Goal: Task Accomplishment & Management: Use online tool/utility

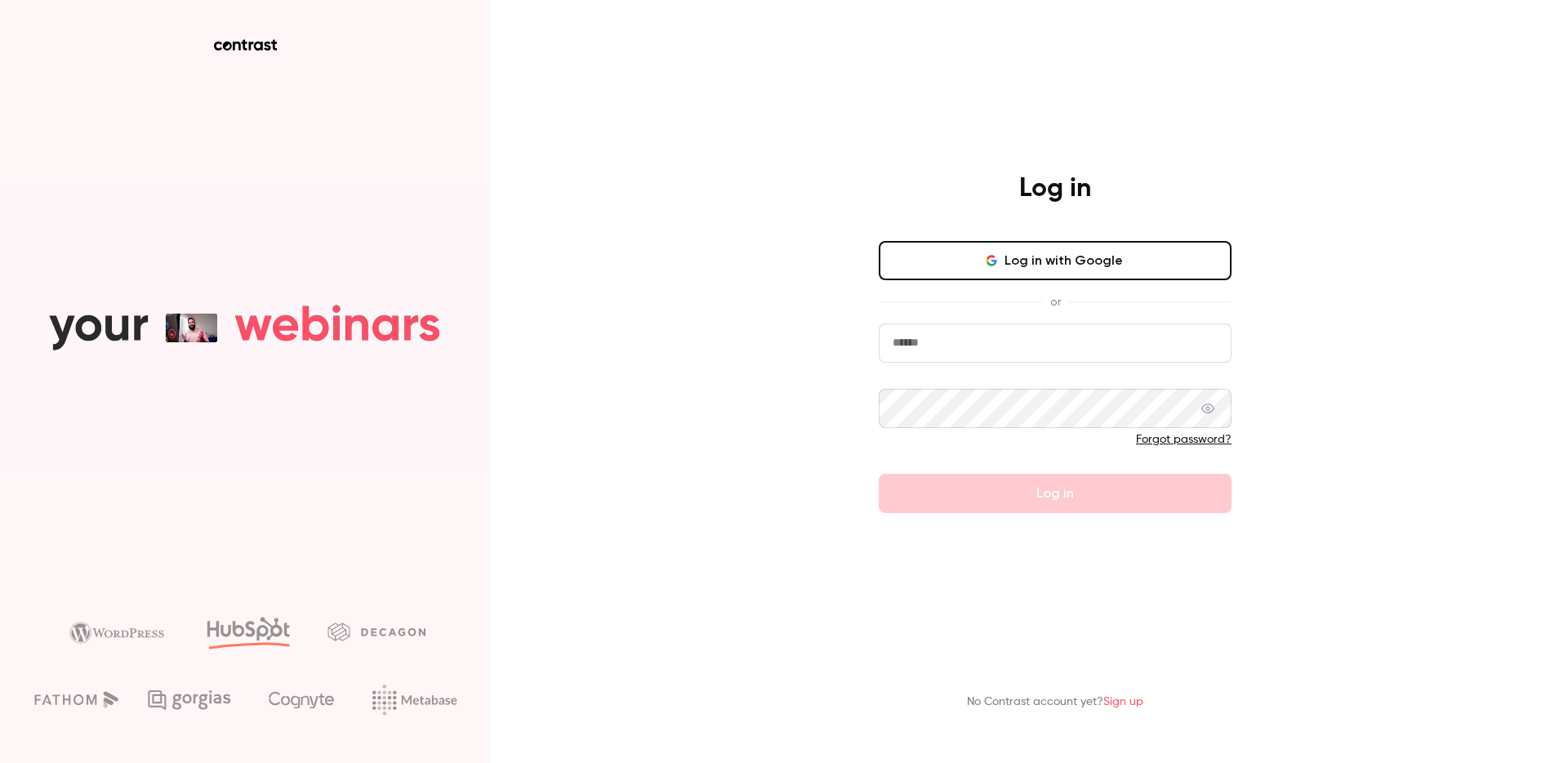
type input "*****"
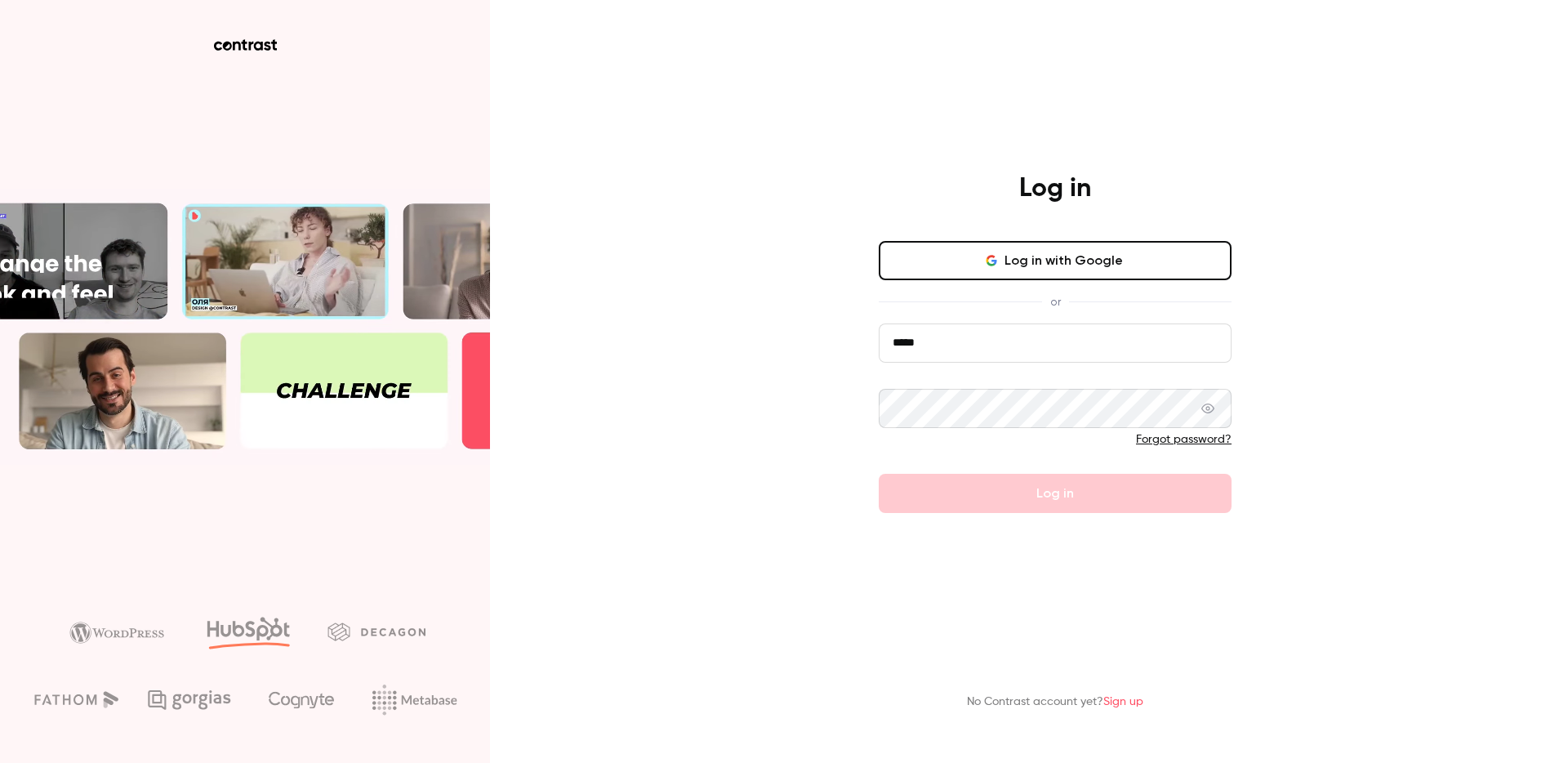
click at [1055, 257] on button "Log in with Google" at bounding box center [1056, 261] width 353 height 39
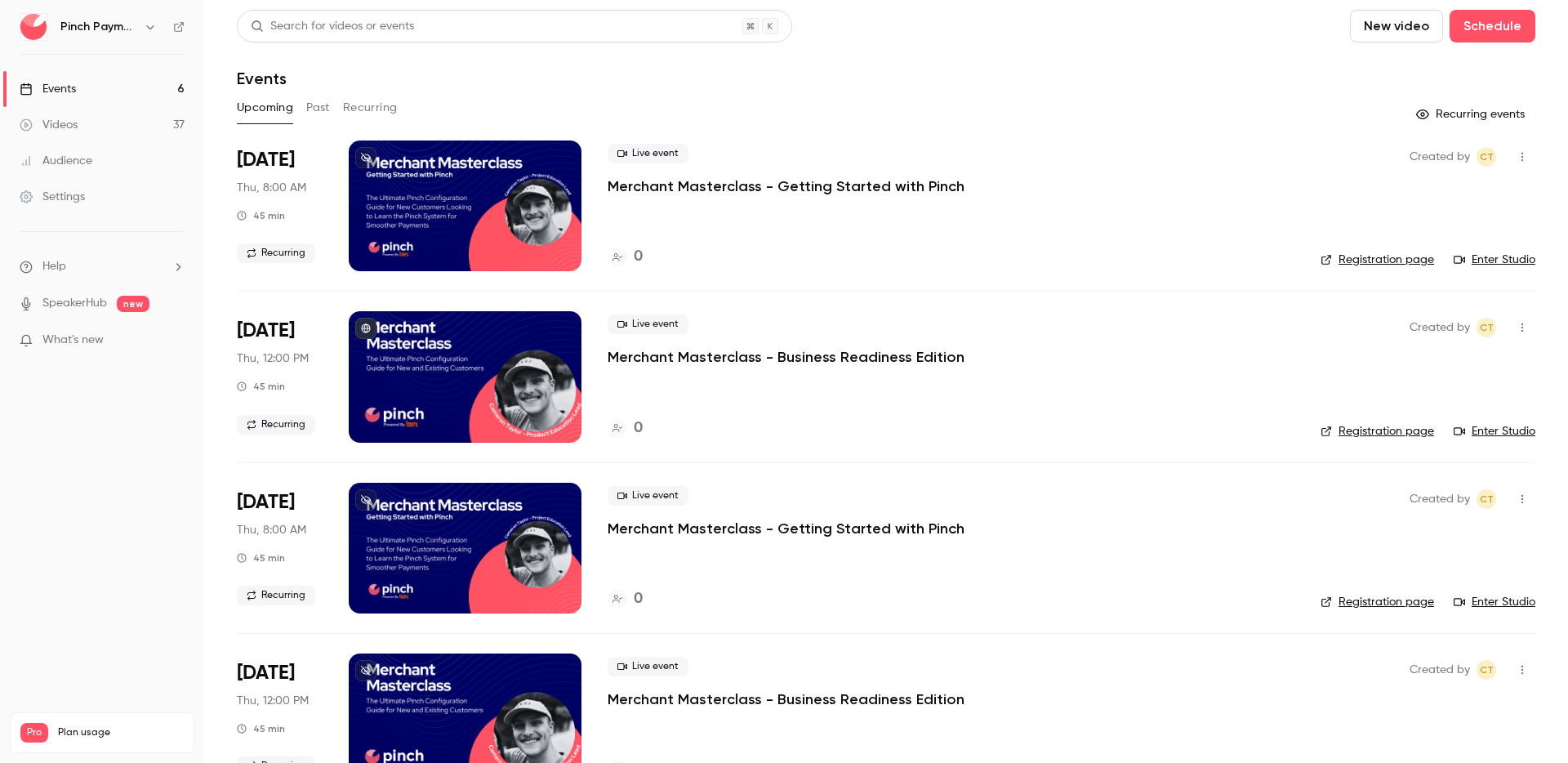
click at [142, 28] on button "button" at bounding box center [150, 27] width 19 height 19
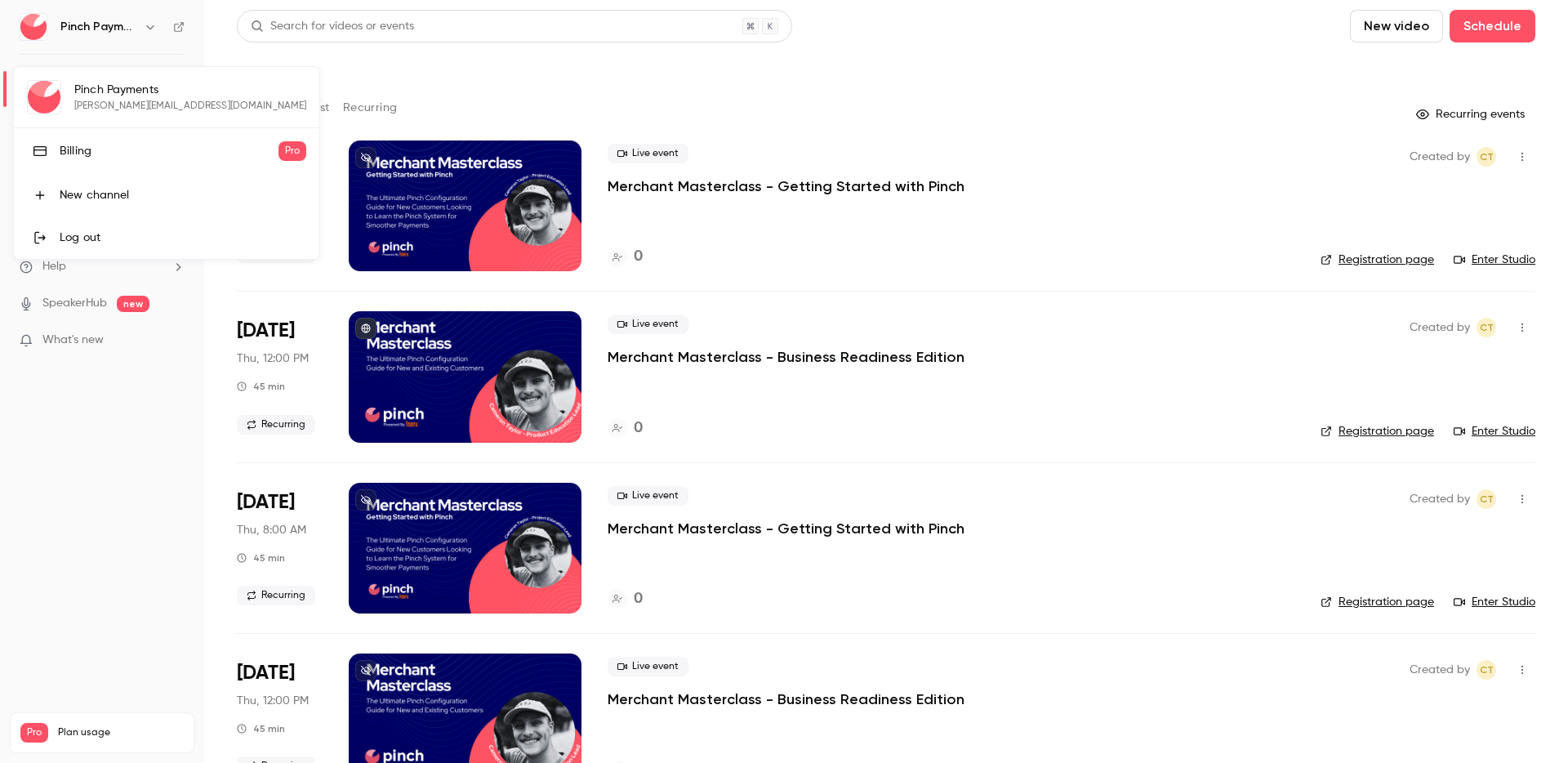
click at [74, 634] on div at bounding box center [784, 382] width 1568 height 763
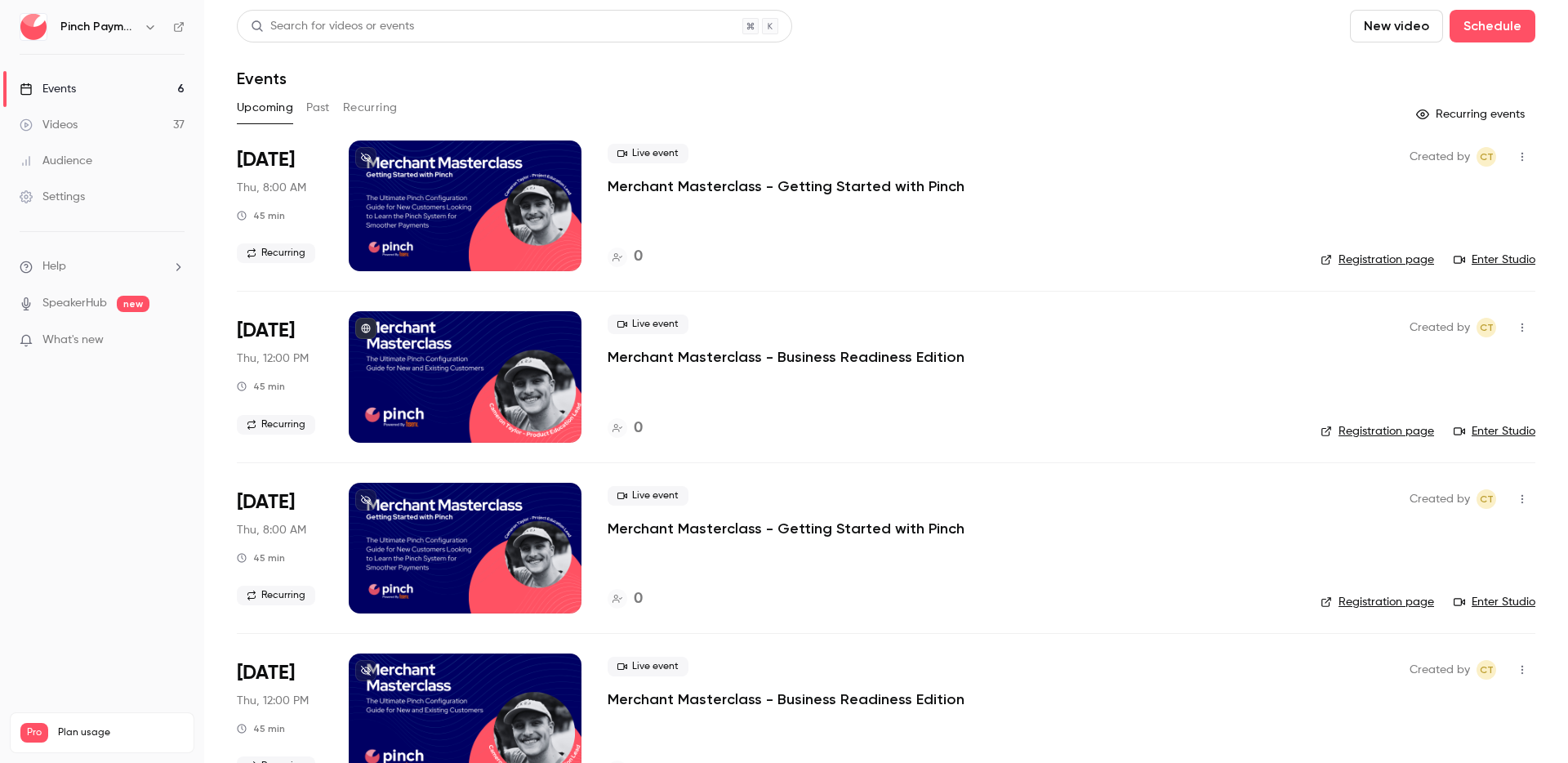
click at [31, 724] on span "Pro" at bounding box center [34, 733] width 28 height 19
drag, startPoint x: 100, startPoint y: 645, endPoint x: 90, endPoint y: 732, distance: 87.6
click at [100, 726] on span "Plan usage" at bounding box center [121, 732] width 126 height 13
click at [135, 524] on nav "Pinch Payments Events 6 Videos 37 Audience Settings Help SpeakerHub new What's …" at bounding box center [102, 382] width 205 height 763
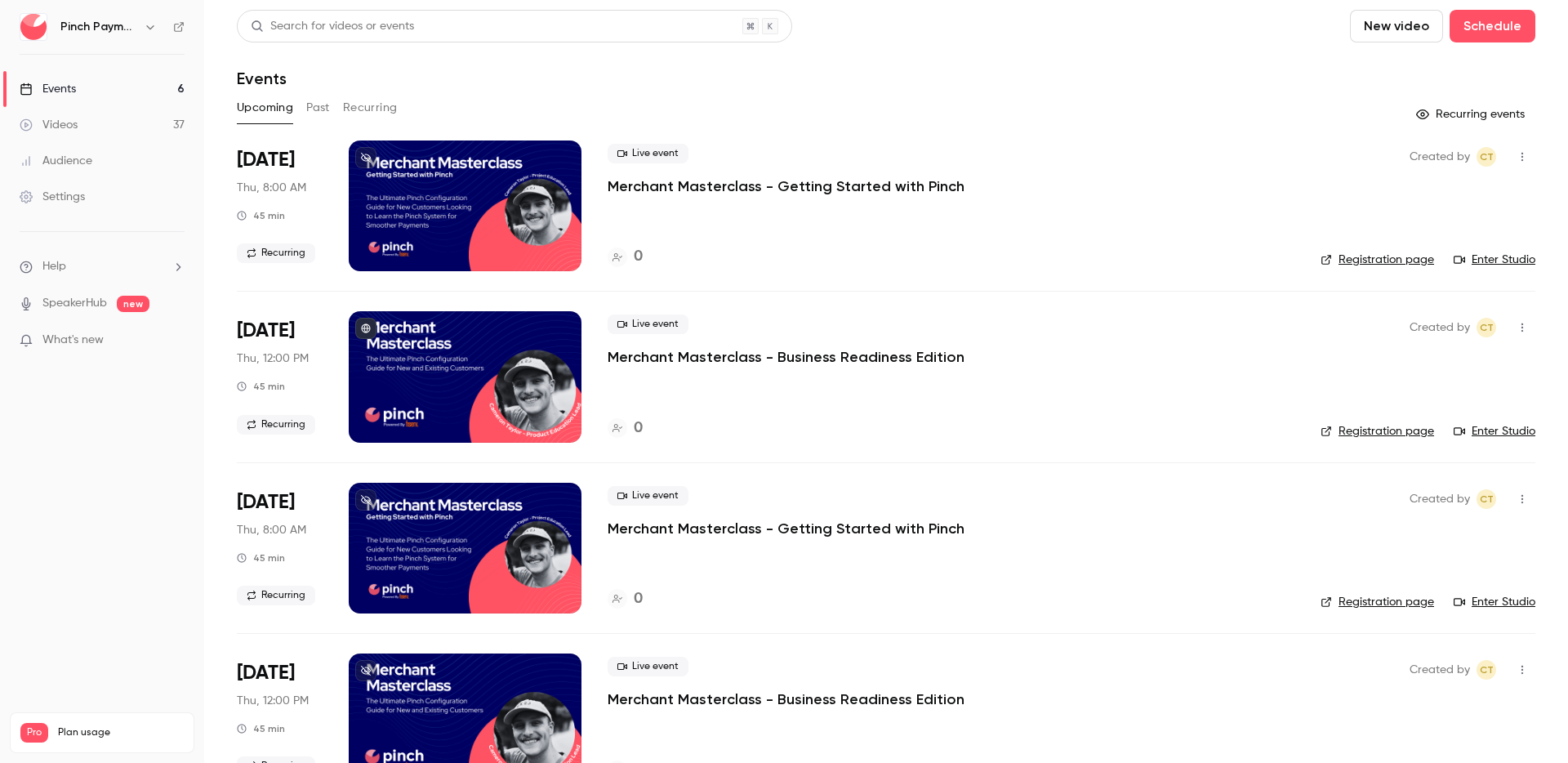
click at [134, 19] on h6 "Pinch Payments" at bounding box center [99, 26] width 77 height 17
click at [146, 32] on icon "button" at bounding box center [150, 26] width 13 height 13
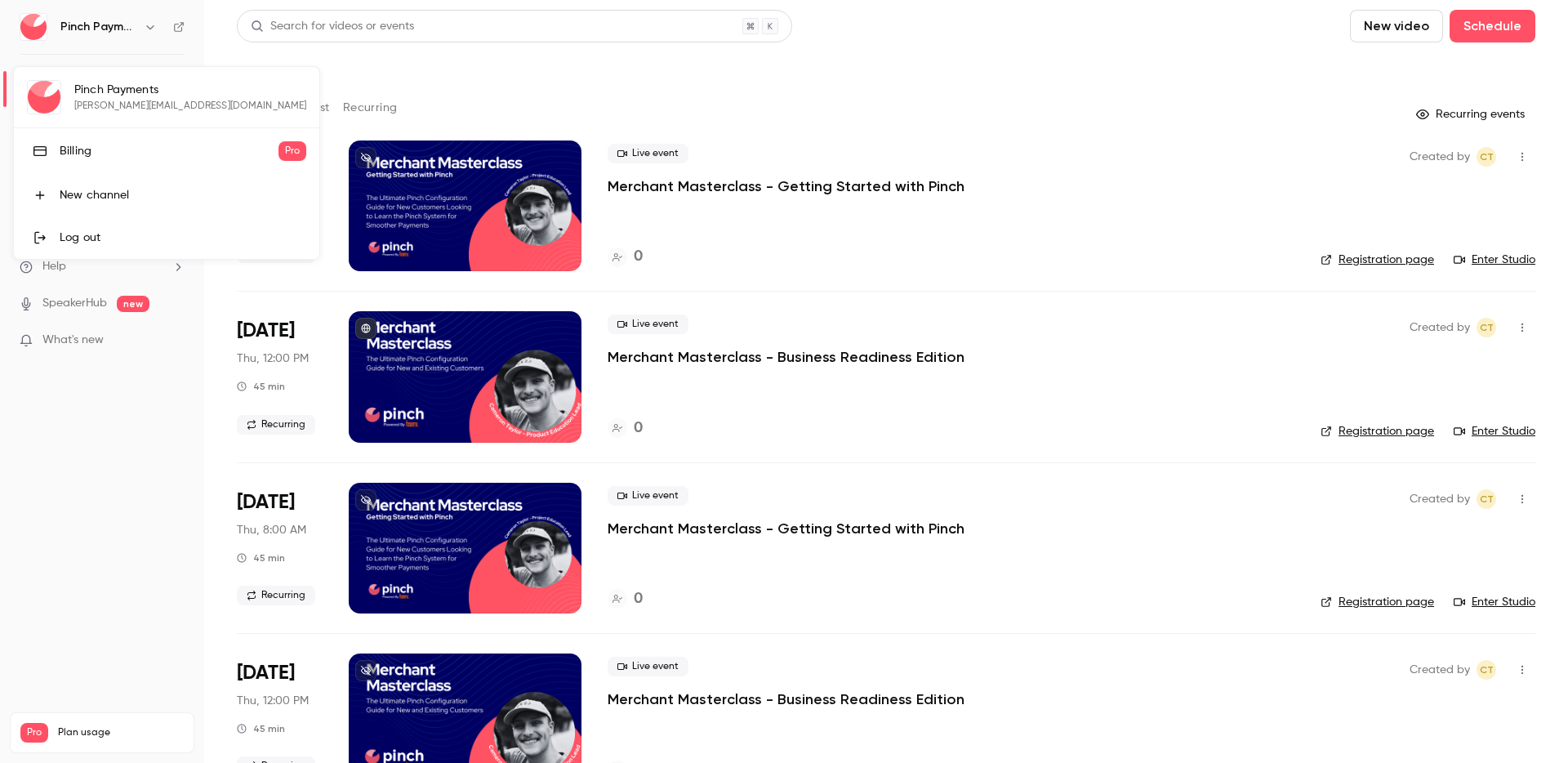
click at [78, 479] on div at bounding box center [784, 382] width 1568 height 763
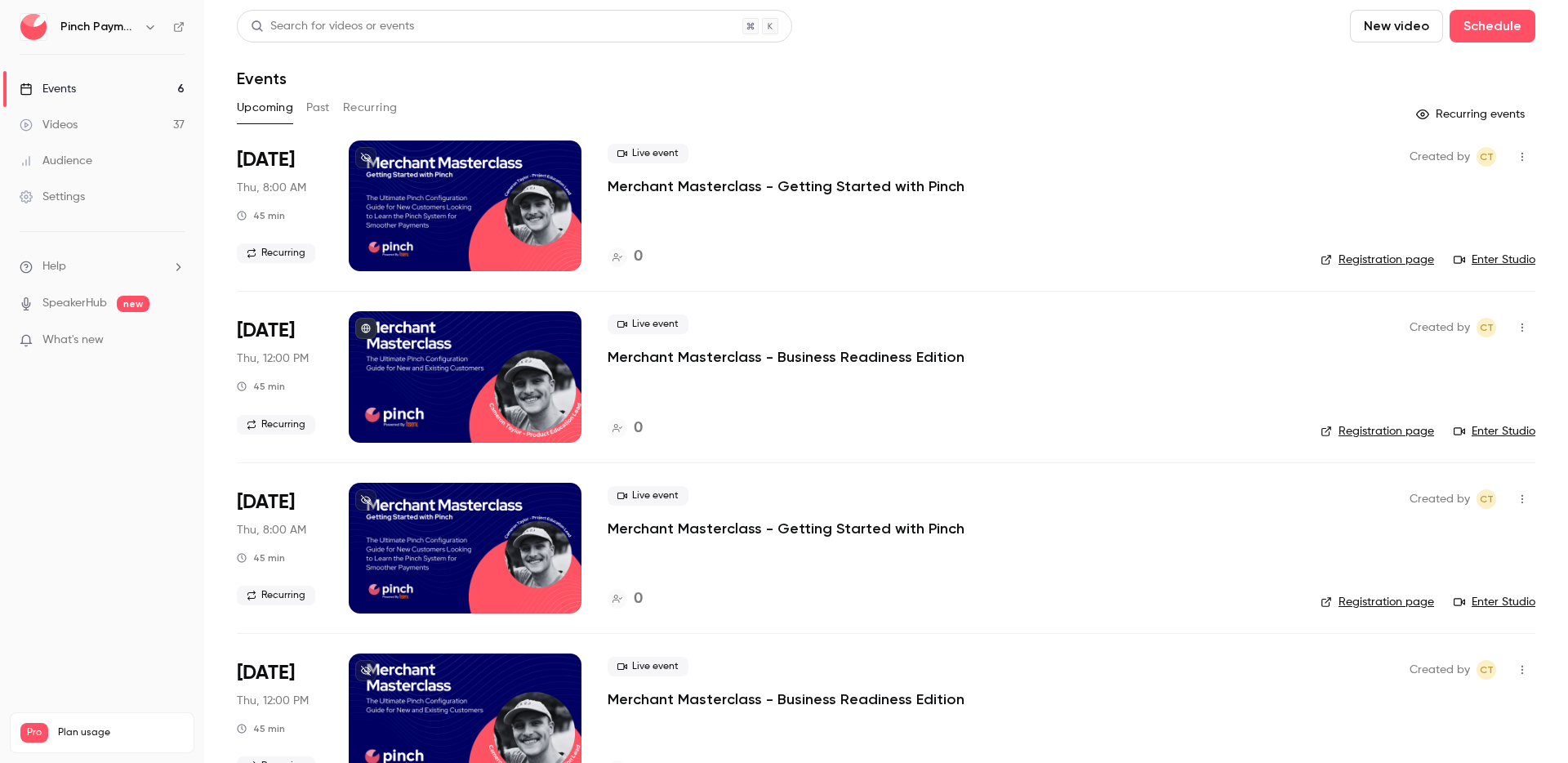
click at [65, 193] on div "Settings" at bounding box center [52, 197] width 66 height 17
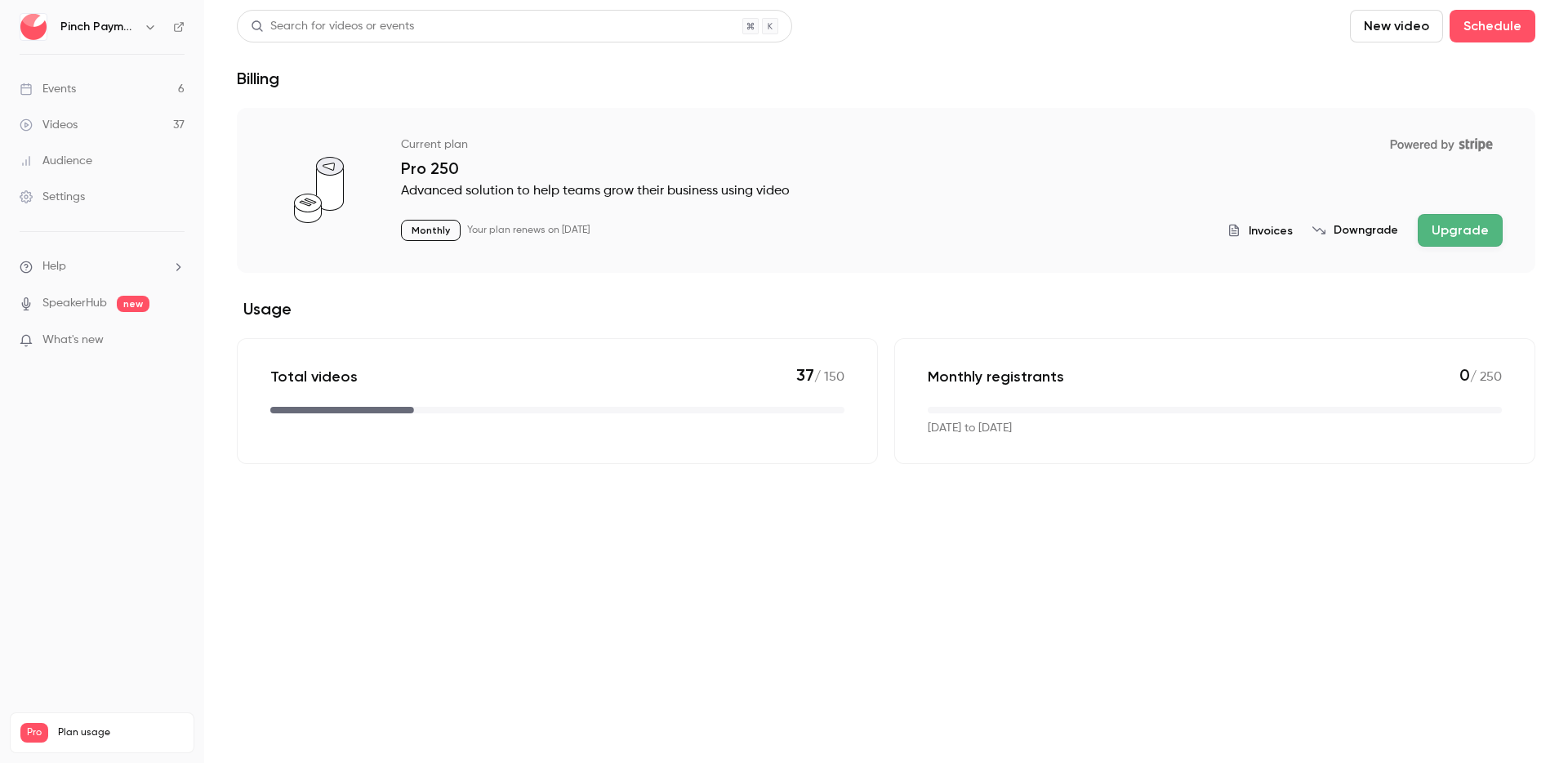
click at [812, 371] on p "37 / 150" at bounding box center [820, 376] width 48 height 22
click at [738, 522] on main "Search for videos or events New video Schedule Billing Current plan Powered by …" at bounding box center [887, 382] width 1364 height 763
click at [738, 522] on main "Search for videos or events New video Schedule Billing Current plan Powered by …" at bounding box center [887, 382] width 1364 height 763
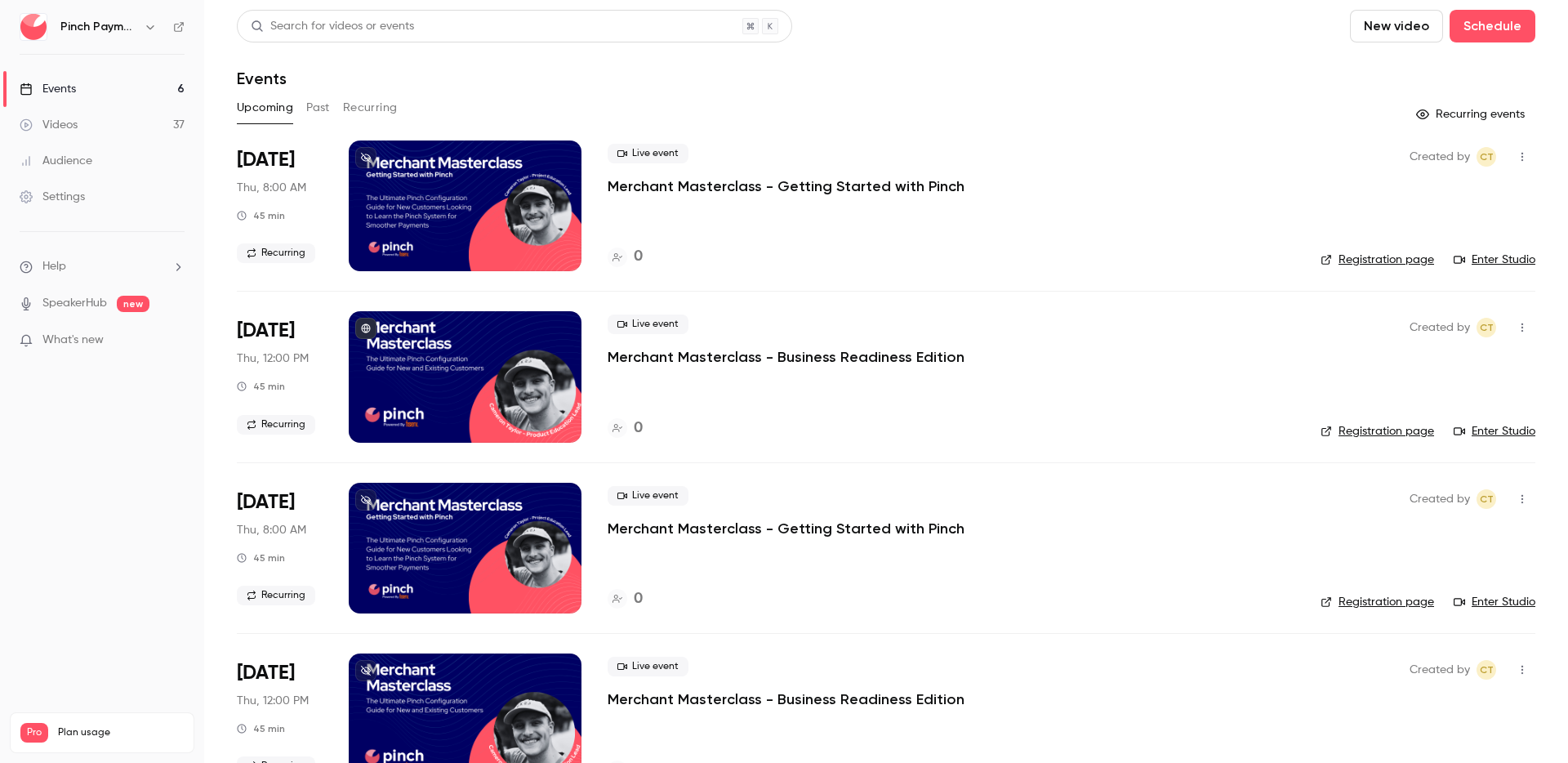
click at [1407, 21] on button "New video" at bounding box center [1397, 25] width 93 height 32
click at [1397, 73] on div "Record" at bounding box center [1444, 71] width 124 height 17
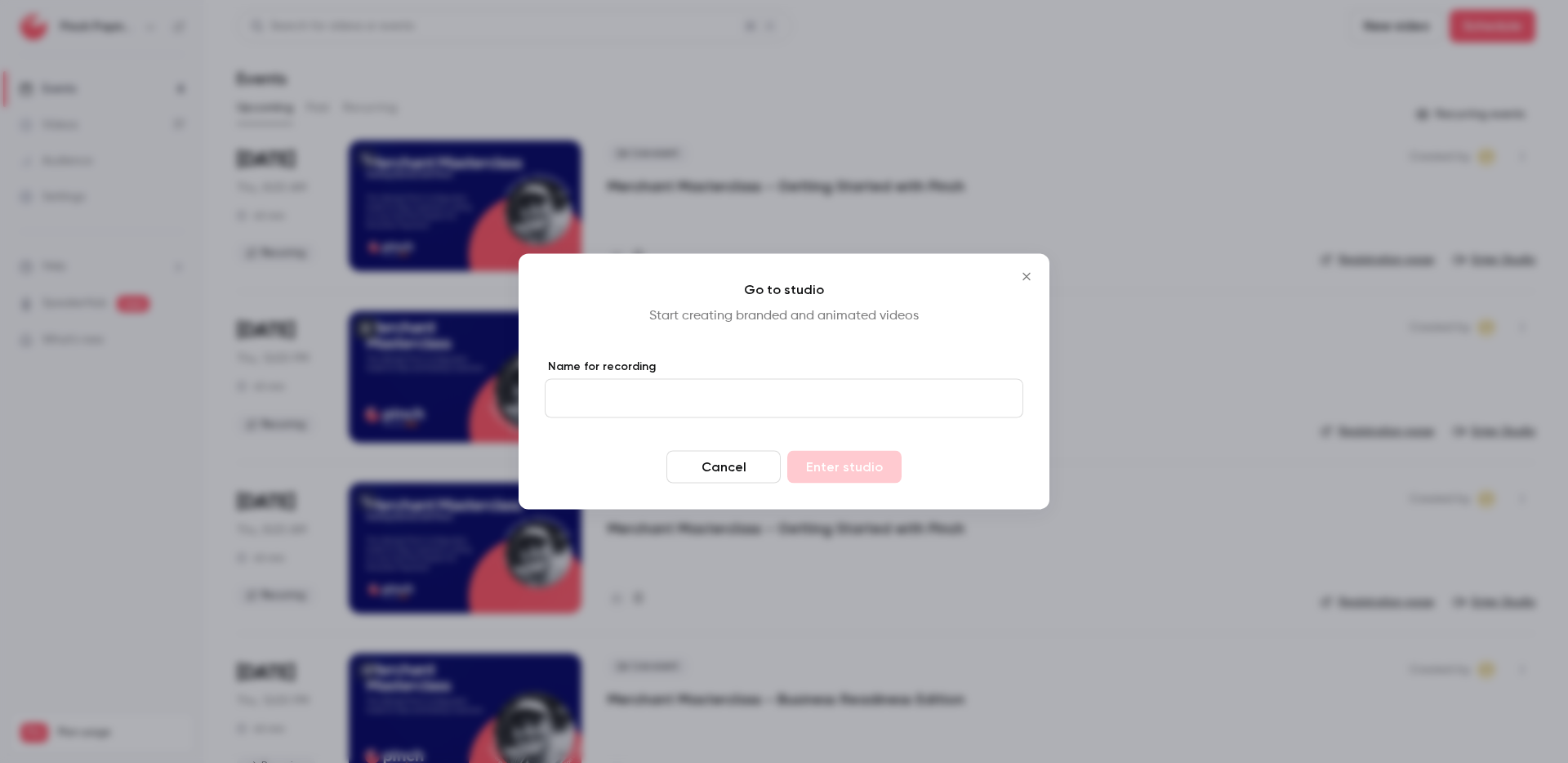
click at [1029, 271] on icon "Close" at bounding box center [1027, 276] width 19 height 13
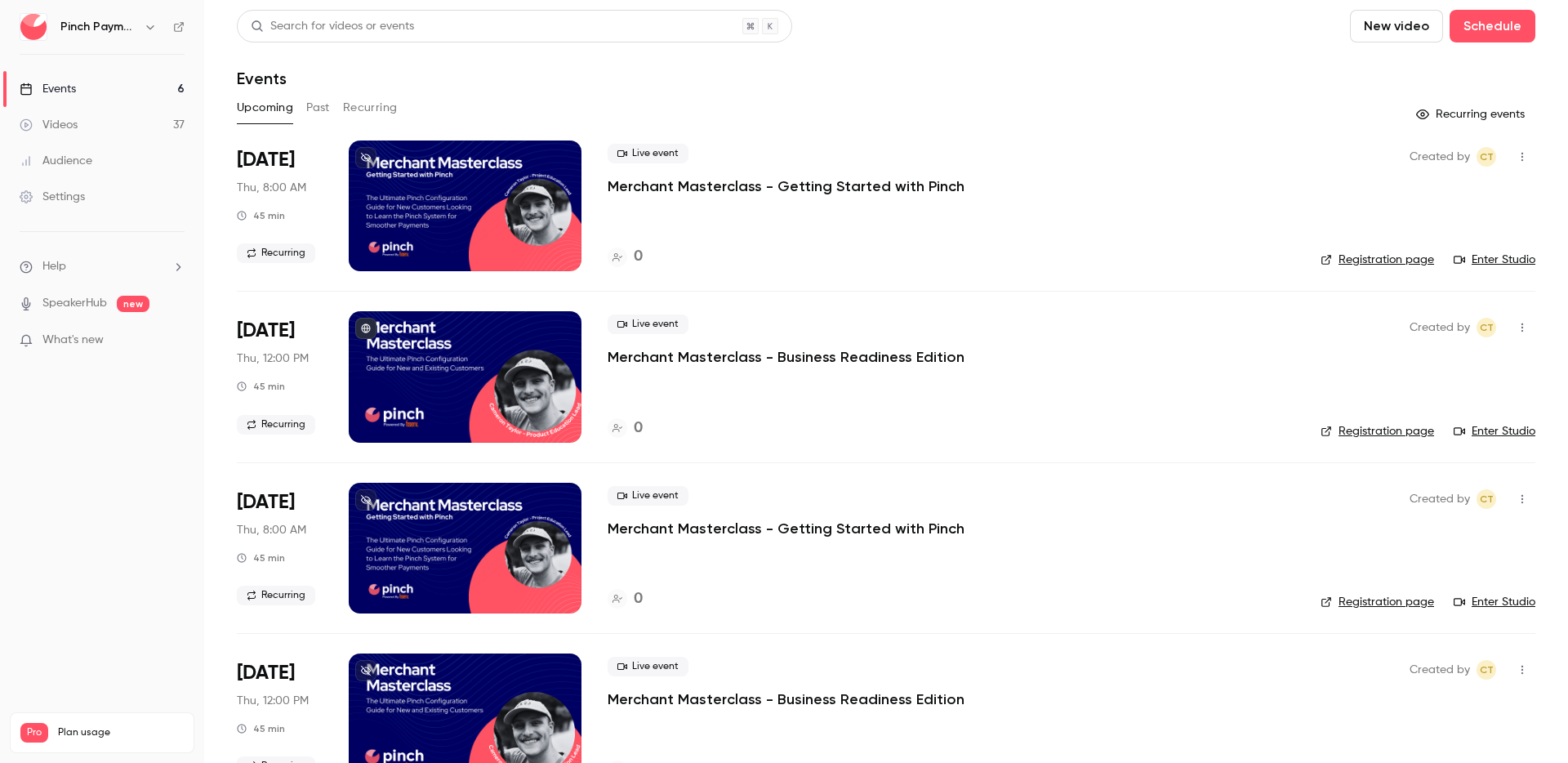
click at [1053, 13] on div "Search for videos or events New video Schedule" at bounding box center [886, 25] width 1299 height 32
click at [1054, 66] on header "Search for videos or events New video Schedule Events" at bounding box center [886, 49] width 1299 height 79
